Goal: Transaction & Acquisition: Purchase product/service

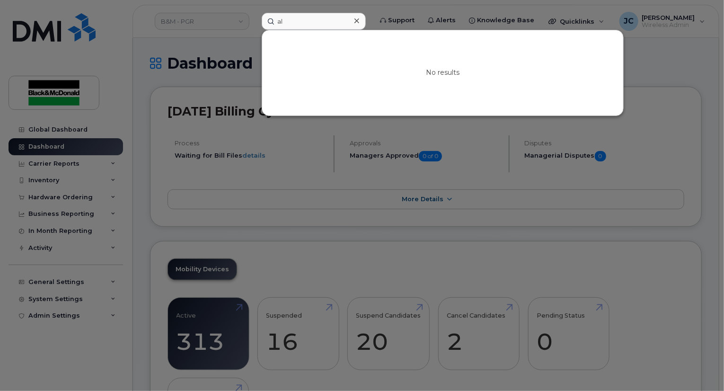
type input "a"
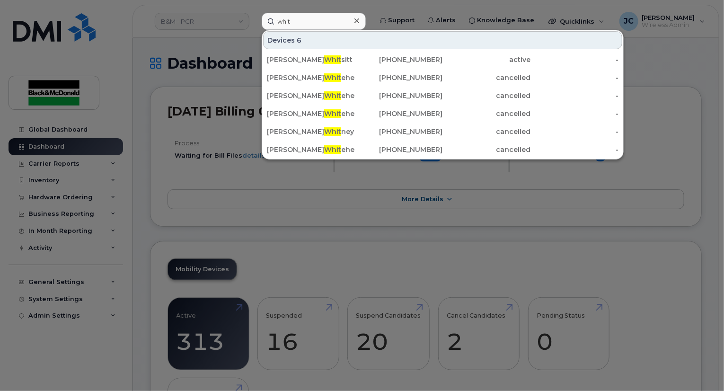
type input "whit"
click at [171, 191] on div at bounding box center [362, 195] width 724 height 391
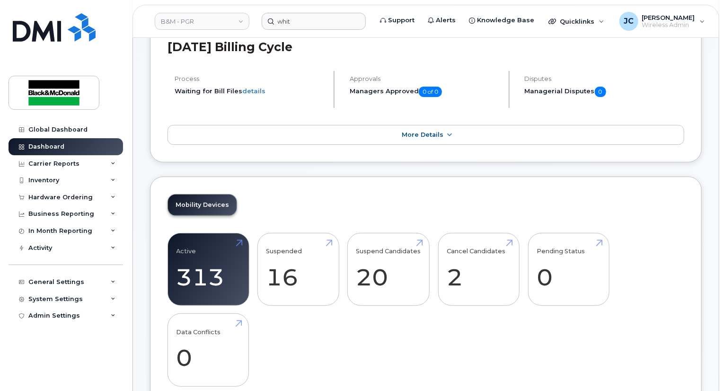
scroll to position [142, 0]
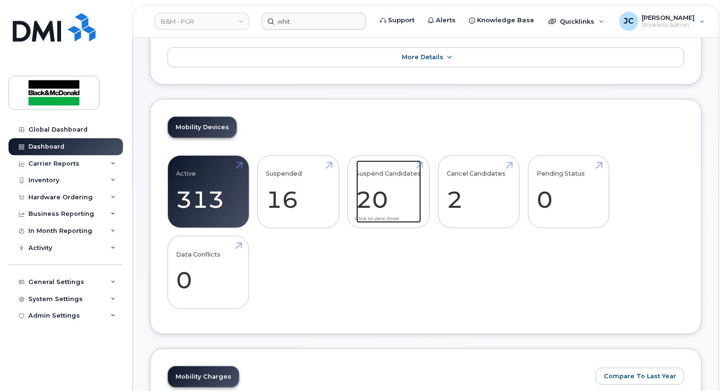
click at [377, 195] on link "Suspend Candidates 20" at bounding box center [388, 191] width 65 height 62
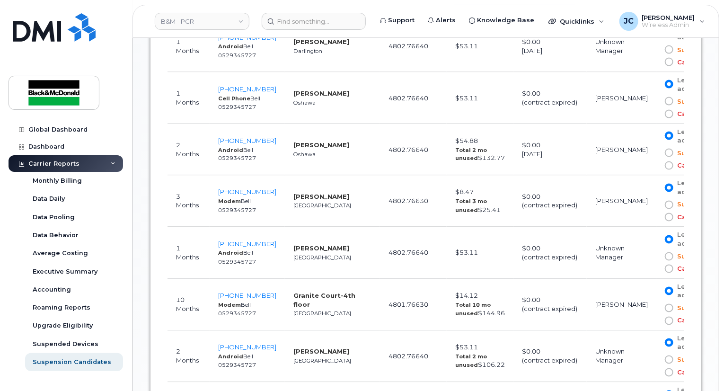
scroll to position [804, 0]
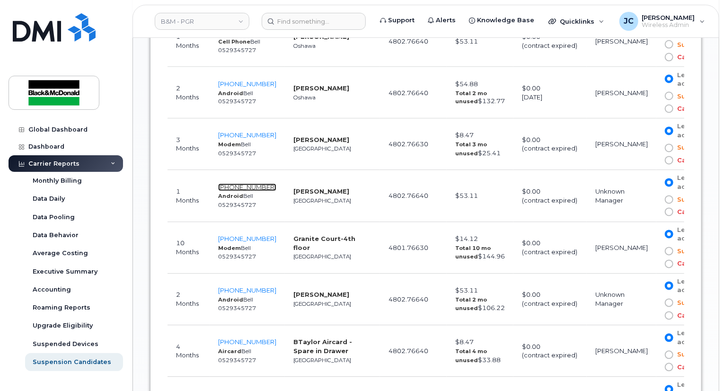
click at [254, 184] on span "647-231-2037" at bounding box center [247, 188] width 58 height 8
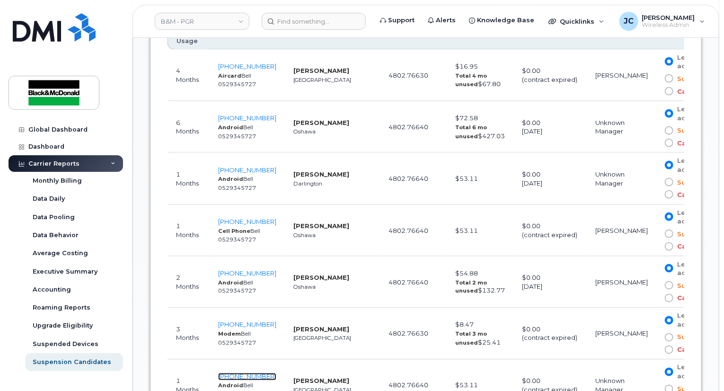
scroll to position [426, 0]
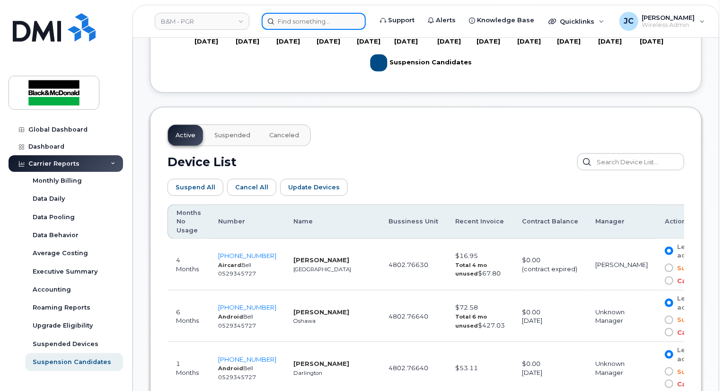
click at [300, 27] on input at bounding box center [314, 21] width 104 height 17
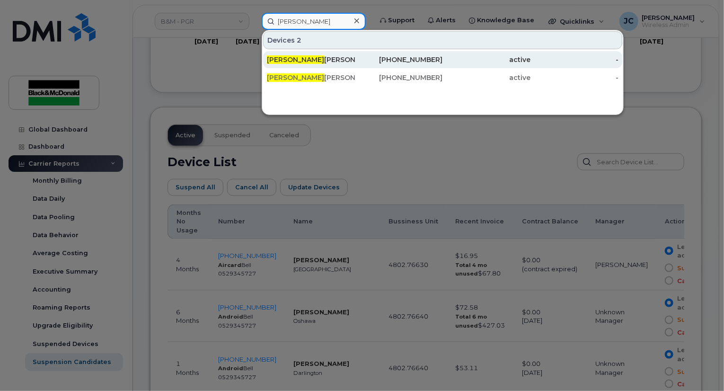
type input "[PERSON_NAME]"
click at [414, 59] on div "905-261-6129" at bounding box center [399, 59] width 88 height 9
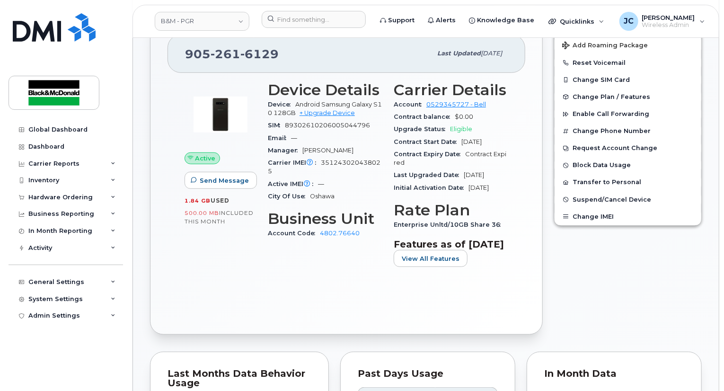
scroll to position [184, 0]
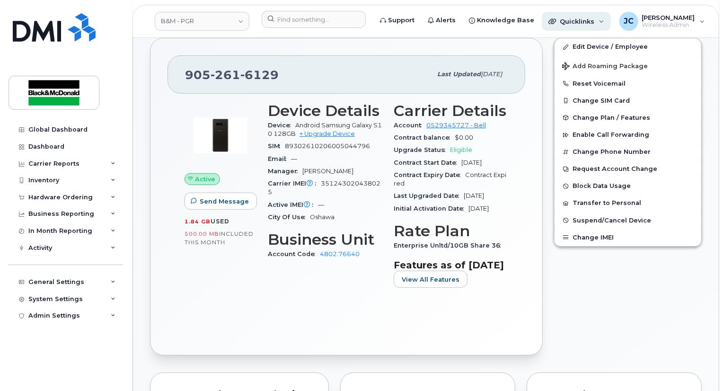
click at [566, 27] on div "Quicklinks" at bounding box center [576, 21] width 69 height 19
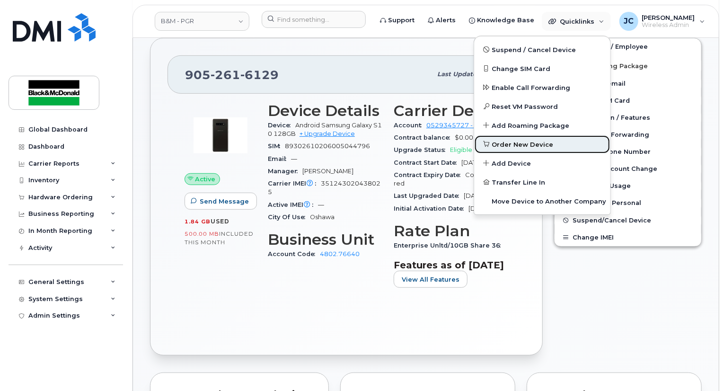
click at [521, 142] on span "Order New Device" at bounding box center [523, 144] width 62 height 9
click at [494, 142] on span "Order New Device" at bounding box center [523, 144] width 62 height 9
click at [511, 144] on span "Order New Device" at bounding box center [523, 144] width 62 height 9
click at [509, 142] on span "Order New Device" at bounding box center [523, 144] width 62 height 9
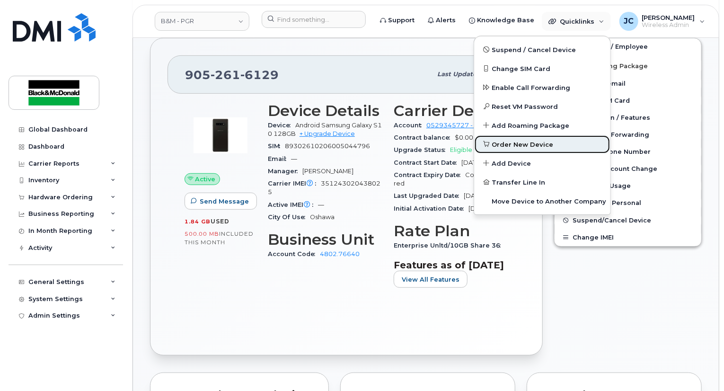
click at [509, 142] on span "Order New Device" at bounding box center [523, 144] width 62 height 9
click at [59, 197] on div "Hardware Ordering" at bounding box center [60, 198] width 64 height 8
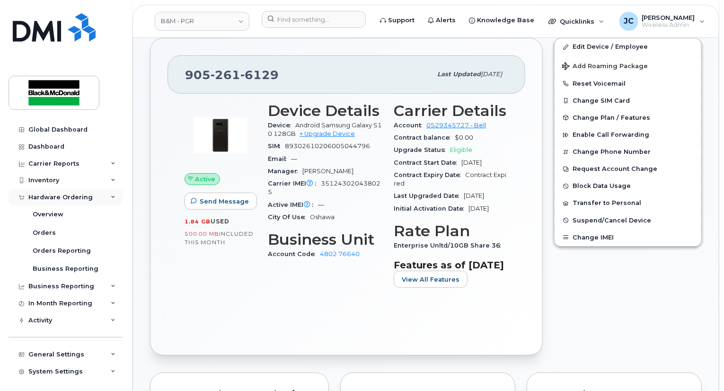
click at [59, 196] on div "Hardware Ordering" at bounding box center [60, 198] width 64 height 8
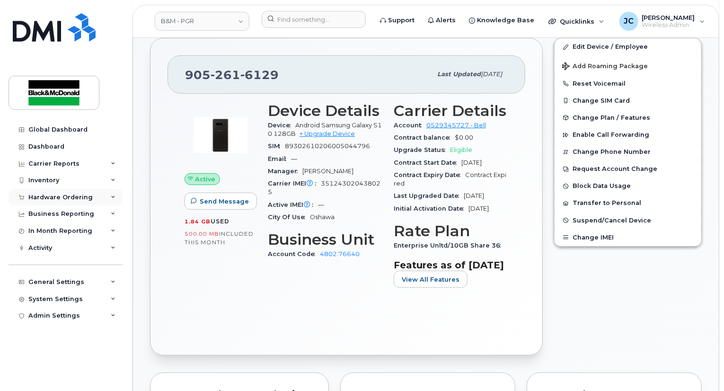
click at [59, 196] on div "Hardware Ordering" at bounding box center [60, 198] width 64 height 8
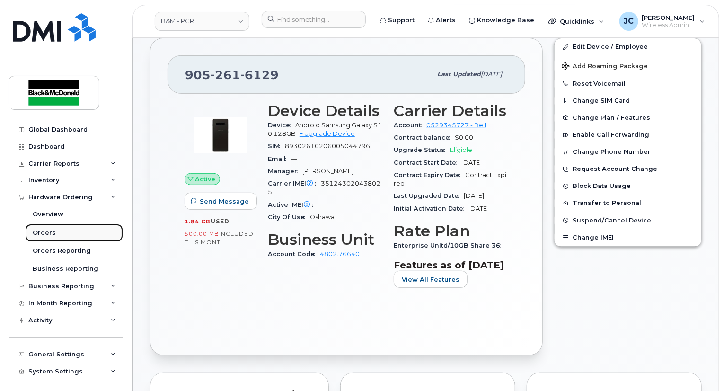
click at [52, 230] on div "Orders" at bounding box center [44, 233] width 23 height 9
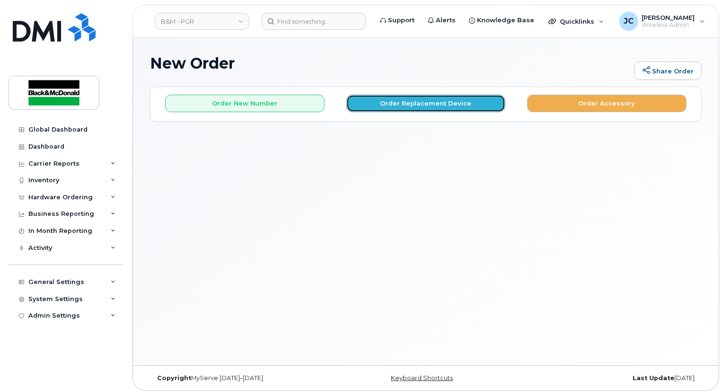
click at [459, 101] on button "Order Replacement Device" at bounding box center [425, 104] width 159 height 18
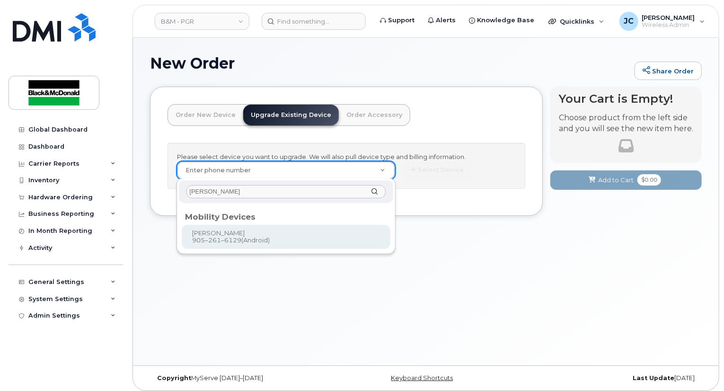
type input "jacob chart"
type input "401583"
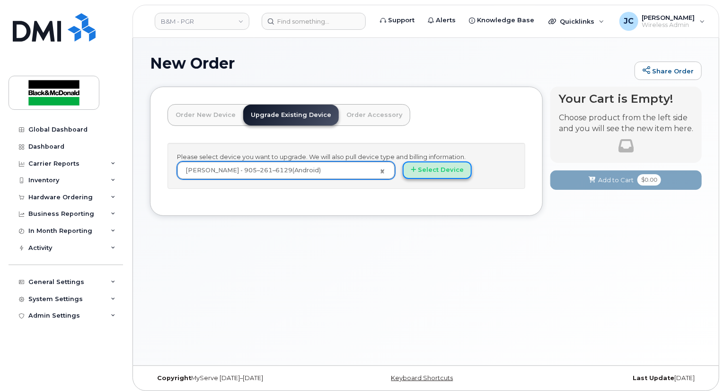
click at [447, 175] on button "Select Device" at bounding box center [437, 170] width 69 height 18
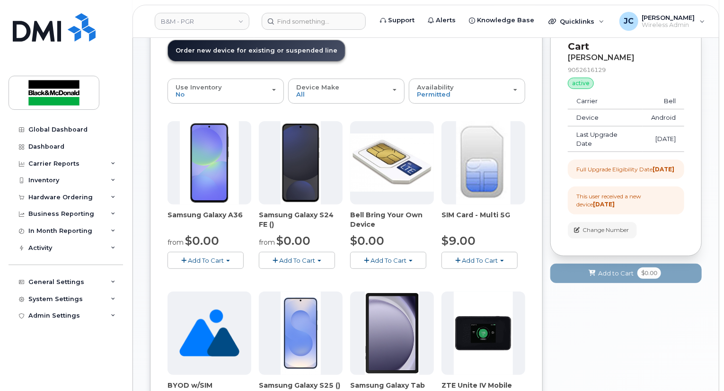
scroll to position [95, 0]
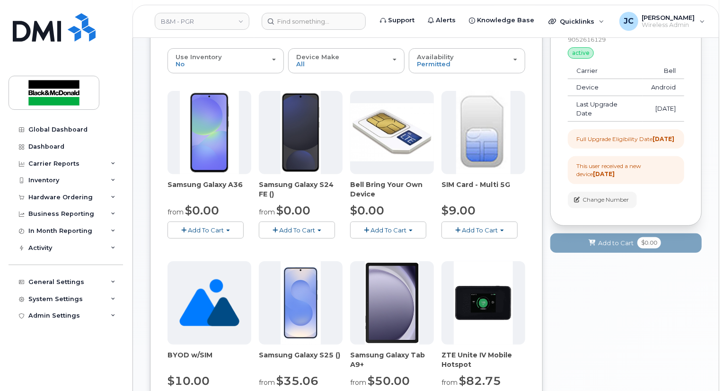
click at [305, 231] on span "Add To Cart" at bounding box center [297, 230] width 36 height 8
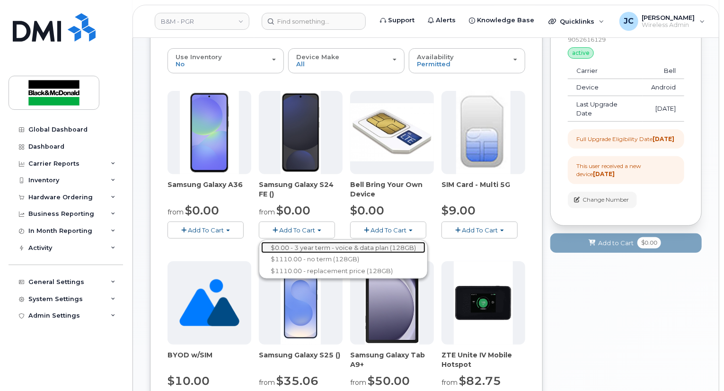
click at [319, 248] on link "$0.00 - 3 year term - voice & data plan (128GB)" at bounding box center [343, 248] width 164 height 12
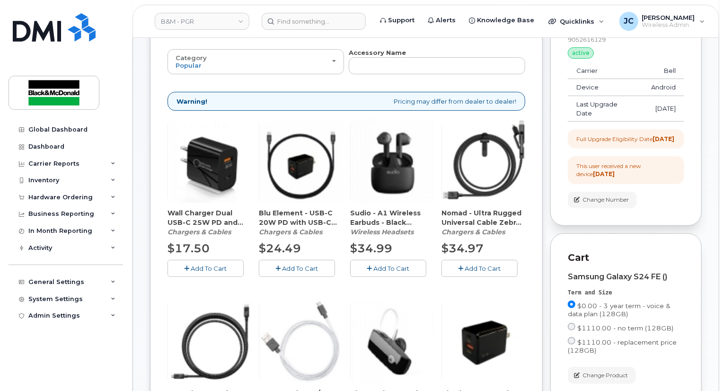
click at [472, 255] on div "Nomad - Ultra Rugged Universal Cable Zebra (CAMIBE000166) Chargers & Cables $34…" at bounding box center [483, 197] width 84 height 157
click at [493, 267] on span "Add To Cart" at bounding box center [483, 268] width 36 height 8
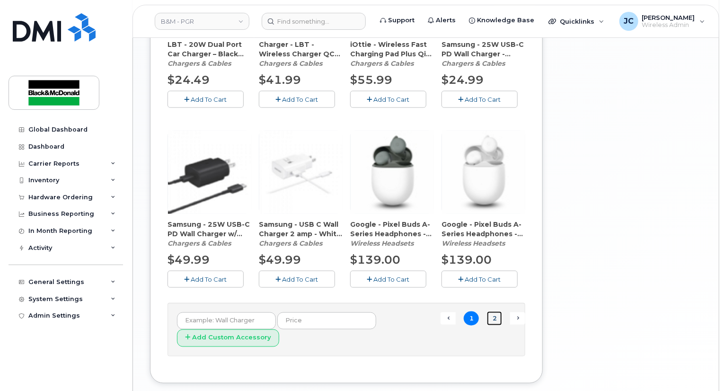
scroll to position [675, 0]
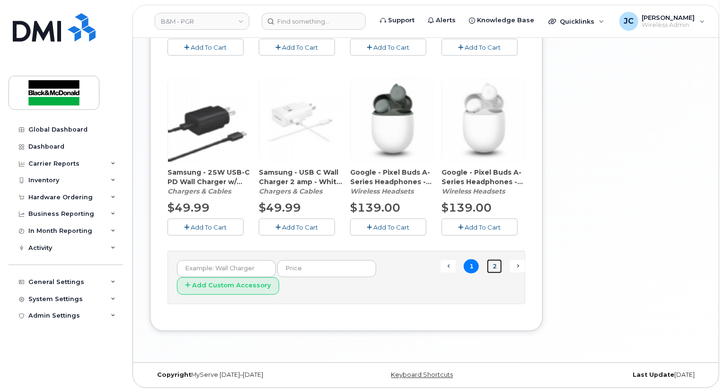
click at [497, 260] on link "2" at bounding box center [494, 266] width 15 height 15
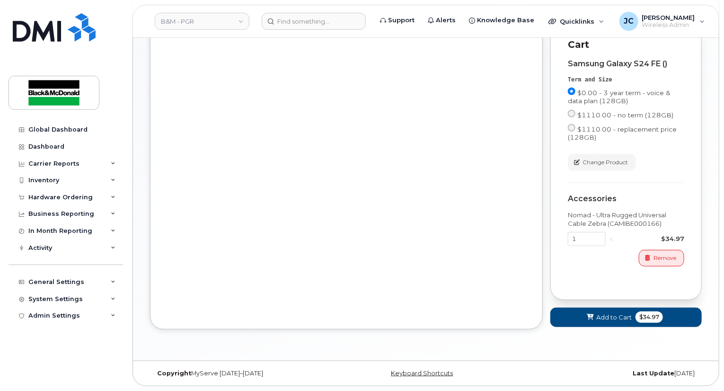
scroll to position [315, 0]
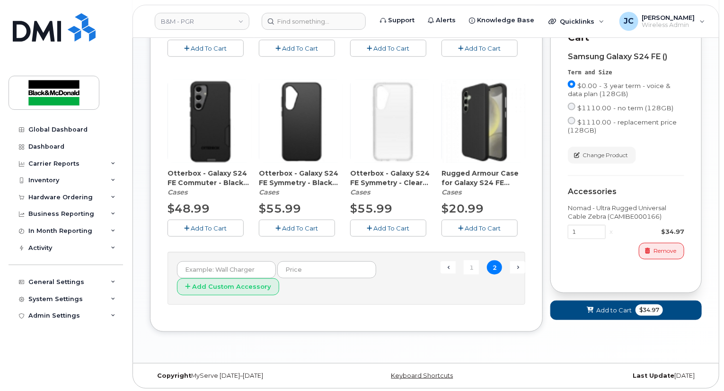
click at [206, 228] on span "Add To Cart" at bounding box center [209, 228] width 36 height 8
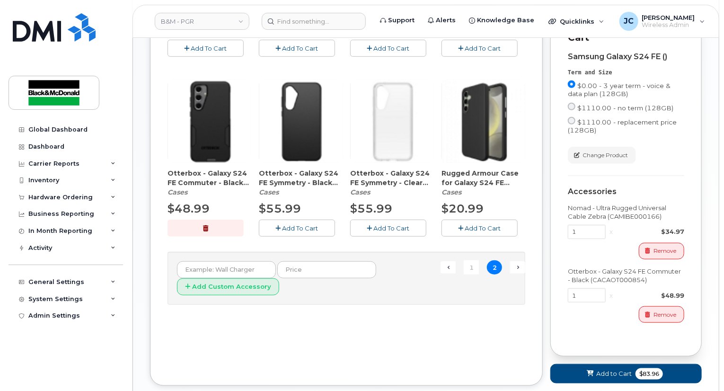
scroll to position [378, 0]
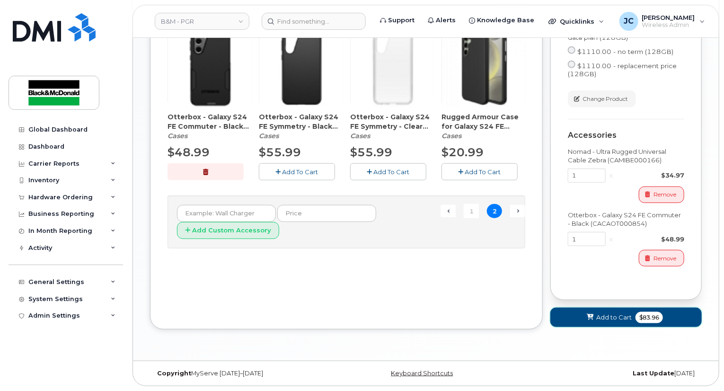
click at [596, 321] on button "Add to Cart $83.96" at bounding box center [625, 317] width 151 height 19
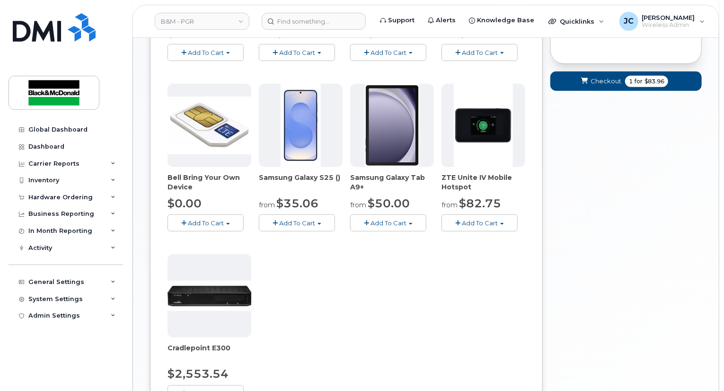
scroll to position [78, 0]
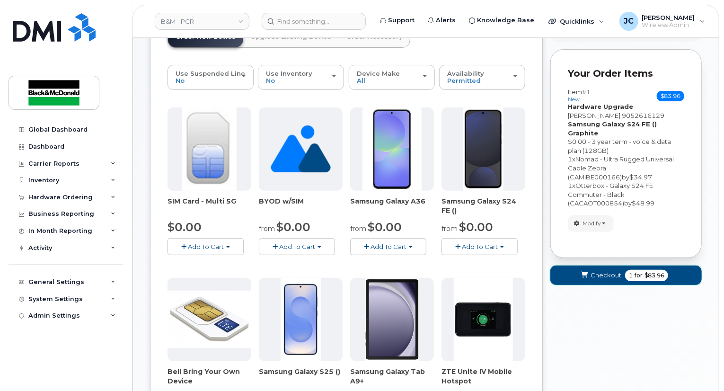
click at [592, 271] on span "Checkout" at bounding box center [605, 275] width 31 height 9
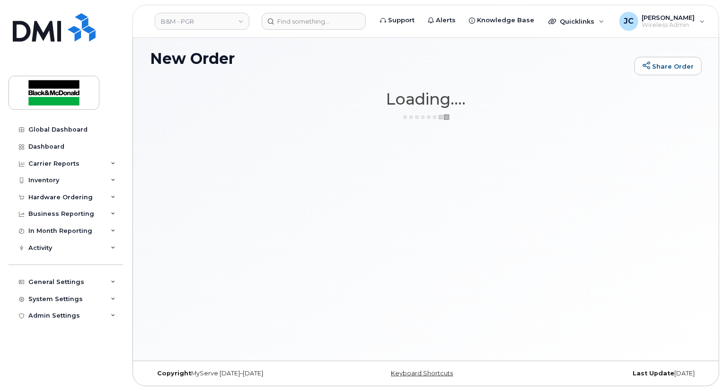
scroll to position [4, 0]
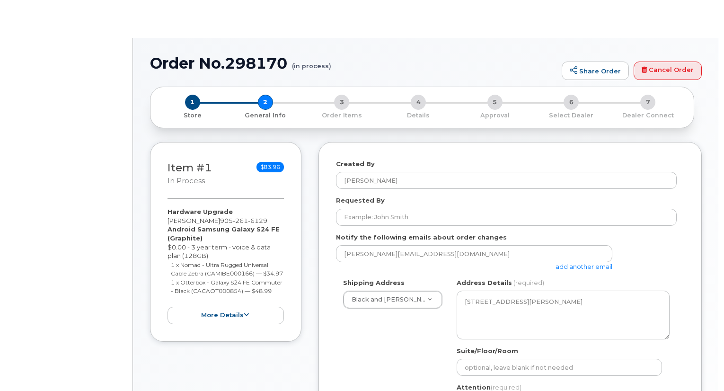
select select
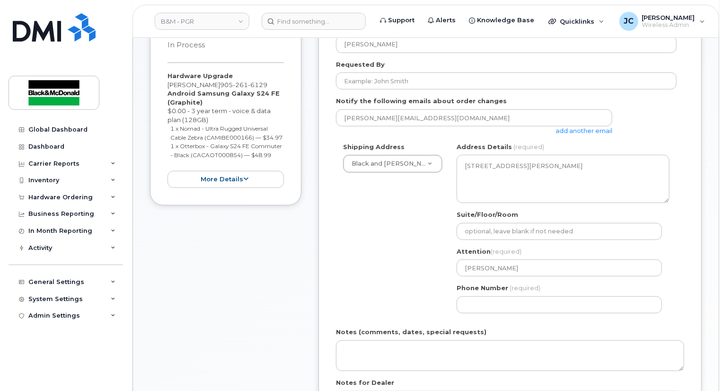
scroll to position [95, 0]
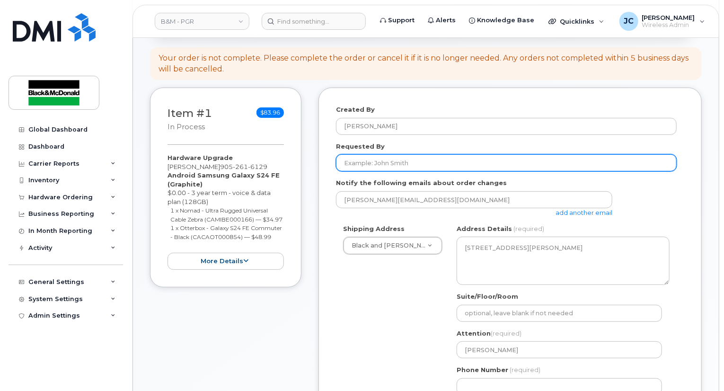
click at [427, 165] on input "Requested By" at bounding box center [506, 162] width 341 height 17
type input "upgrade"
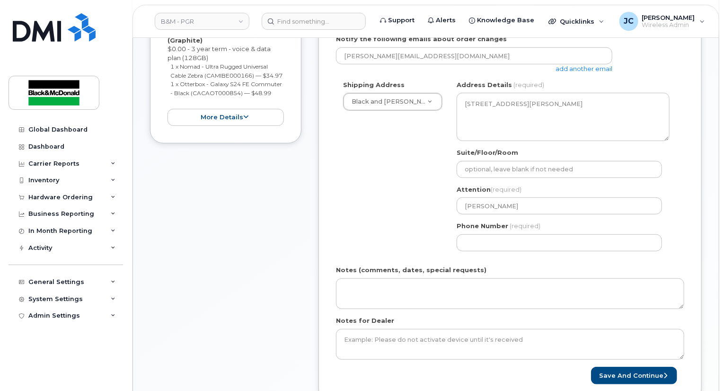
scroll to position [237, 0]
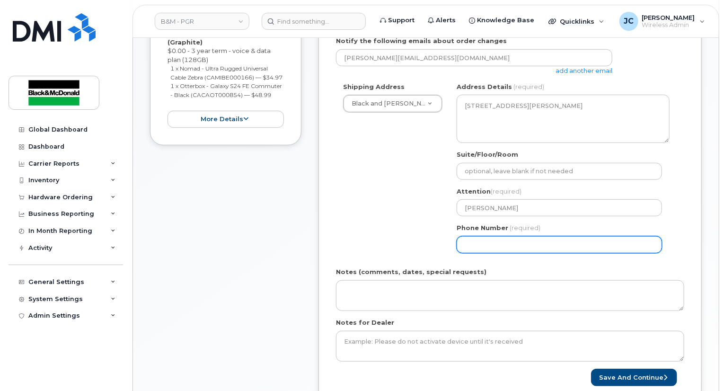
click at [484, 241] on input "Phone Number" at bounding box center [559, 244] width 205 height 17
select select
type input "905"
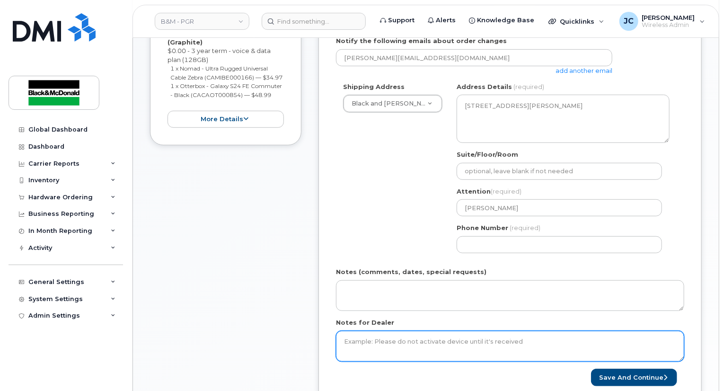
click at [381, 332] on textarea "Notes for Dealer" at bounding box center [510, 346] width 348 height 31
click at [375, 336] on textarea "Notes for Dealer" at bounding box center [510, 346] width 348 height 31
click at [363, 346] on textarea "Notes for Dealer" at bounding box center [510, 346] width 348 height 31
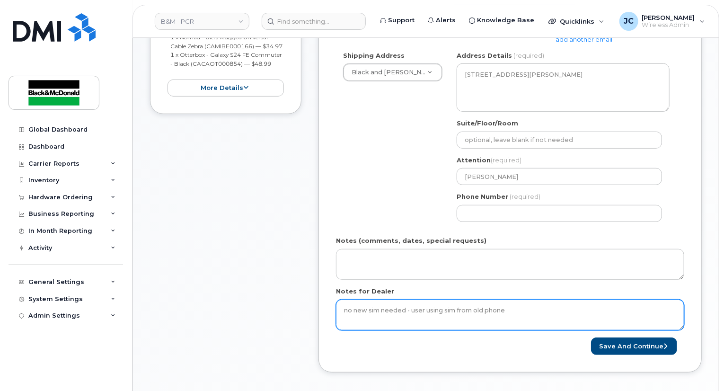
scroll to position [284, 0]
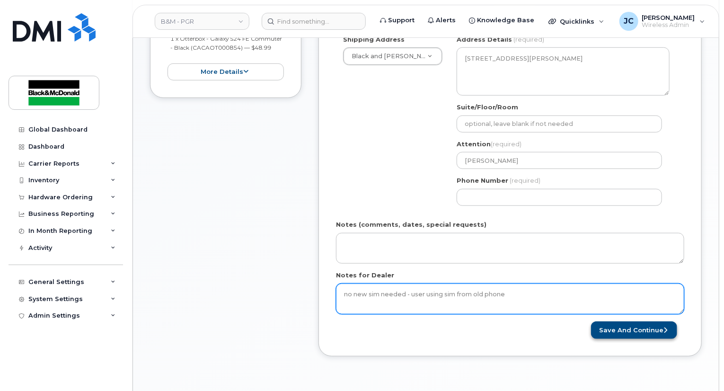
type textarea "no new sim needed - user using sim from old phone"
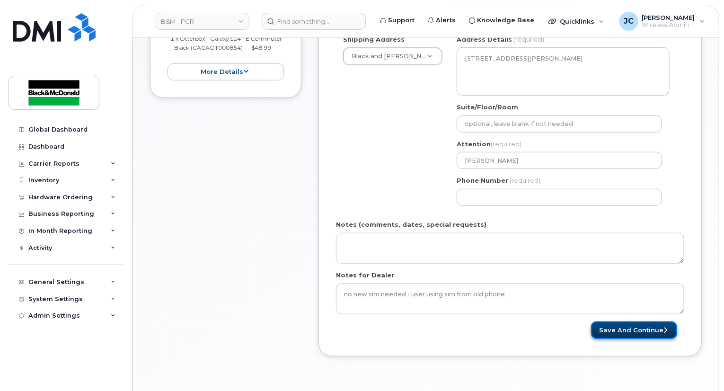
click at [615, 332] on button "Save and Continue" at bounding box center [634, 330] width 86 height 18
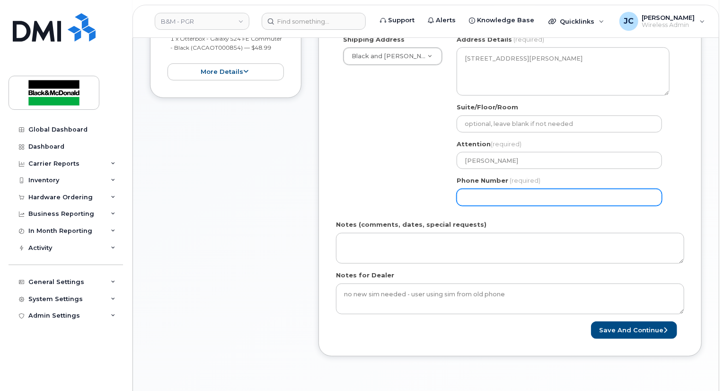
click at [523, 196] on input "Phone Number" at bounding box center [559, 197] width 205 height 17
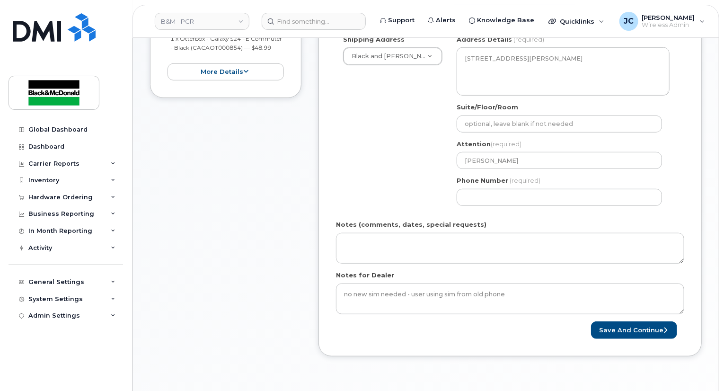
drag, startPoint x: 551, startPoint y: 229, endPoint x: 542, endPoint y: 220, distance: 12.7
click at [551, 229] on div "Notes (comments, dates, special requests)" at bounding box center [510, 242] width 348 height 44
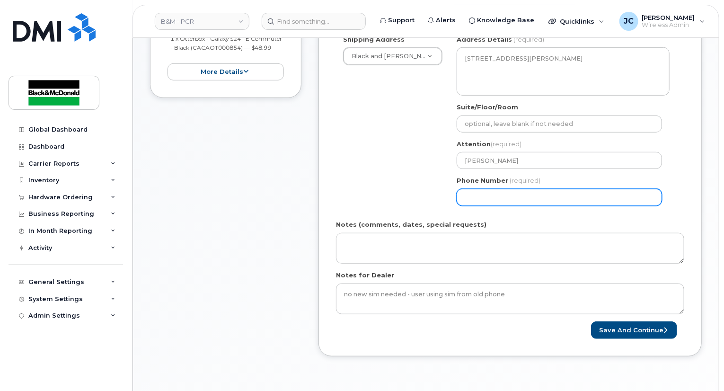
drag, startPoint x: 507, startPoint y: 194, endPoint x: 314, endPoint y: 211, distance: 193.3
click at [314, 211] on div "Item #1 in process $83.96 Hardware Upgrade Jacob Chartrand 905 261 6129 Android…" at bounding box center [426, 134] width 552 height 472
type input "905621317"
select select
type input "9056213137"
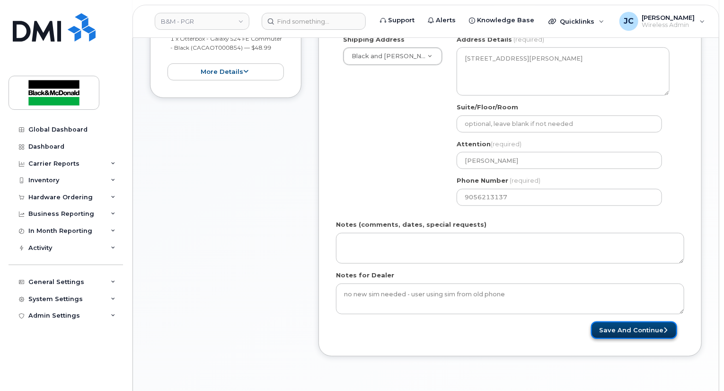
click at [623, 323] on button "Save and Continue" at bounding box center [634, 330] width 86 height 18
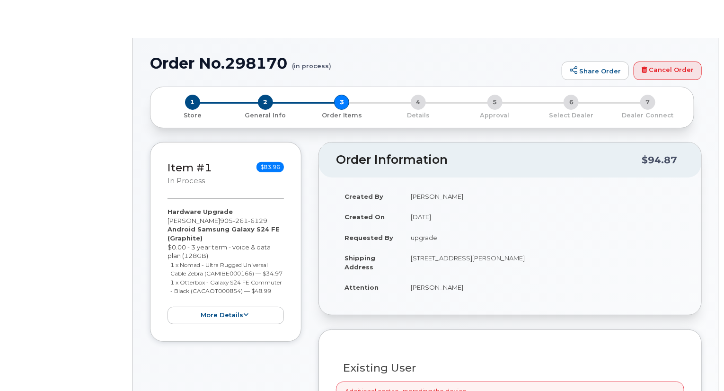
type input "[PERSON_NAME]"
radio input "true"
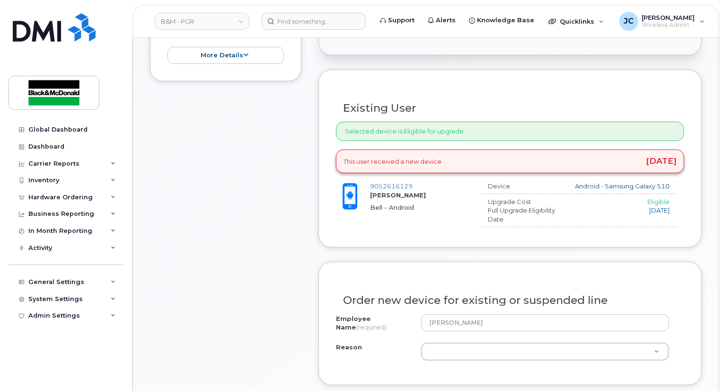
scroll to position [379, 0]
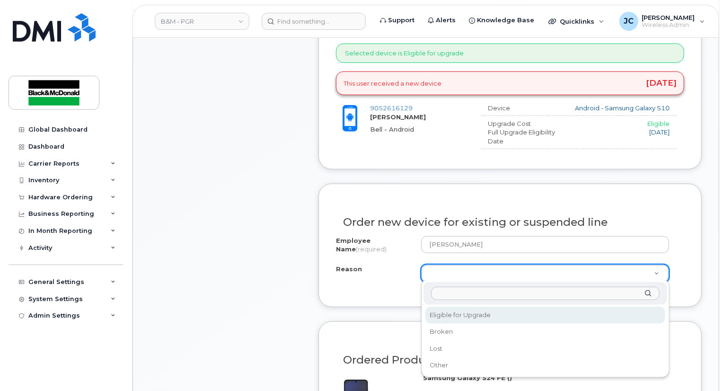
select select "eligible_for_upgrade"
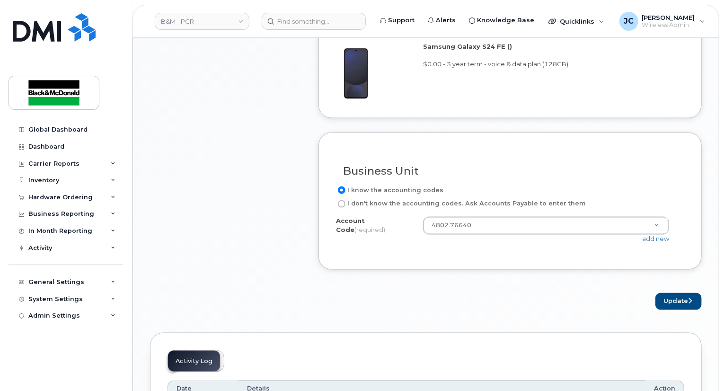
scroll to position [757, 0]
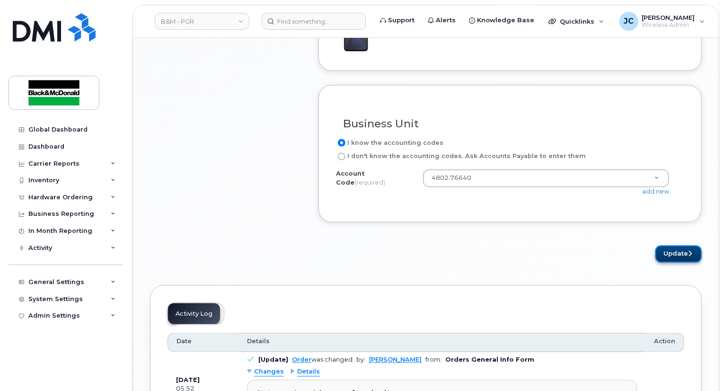
click at [665, 250] on button "Update" at bounding box center [678, 255] width 46 height 18
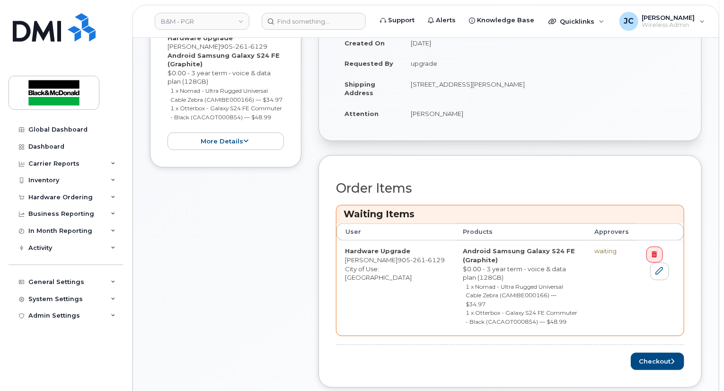
scroll to position [331, 0]
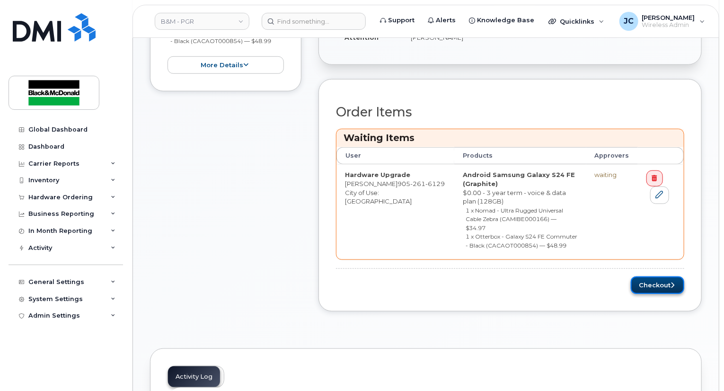
click at [655, 276] on button "Checkout" at bounding box center [657, 285] width 53 height 18
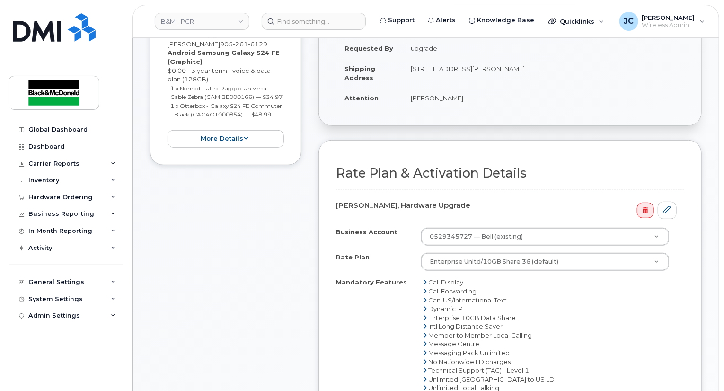
scroll to position [331, 0]
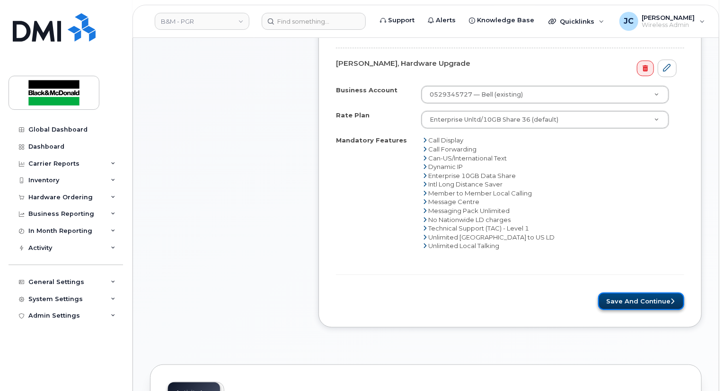
click at [662, 298] on button "Save and Continue" at bounding box center [641, 301] width 86 height 18
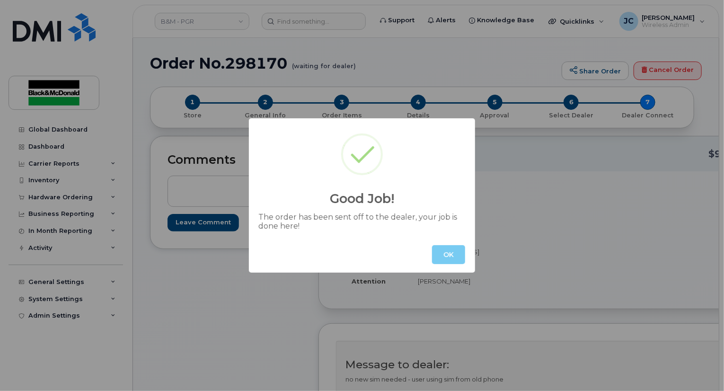
click at [452, 252] on button "OK" at bounding box center [448, 254] width 33 height 19
